Goal: Information Seeking & Learning: Learn about a topic

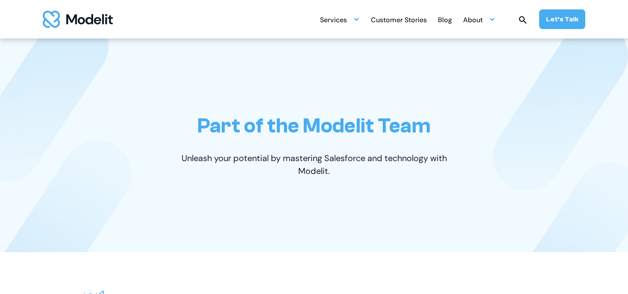
click at [465, 21] on div "Services SERVICES Salesforce implementation & consulting Salesforce AppExchange…" at bounding box center [452, 19] width 265 height 20
click at [476, 19] on div "About" at bounding box center [473, 20] width 20 height 17
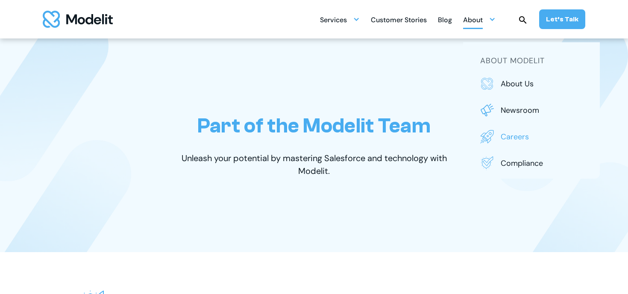
click at [510, 132] on p "Careers" at bounding box center [542, 136] width 82 height 11
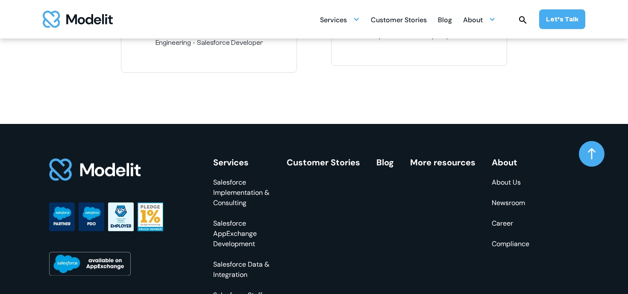
scroll to position [1203, 0]
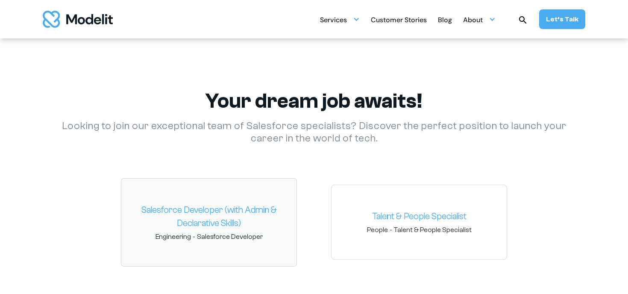
click at [247, 212] on link "Salesforce Developer (with Admin & Declarative Skills)" at bounding box center [209, 216] width 162 height 27
